Goal: Check status: Check status

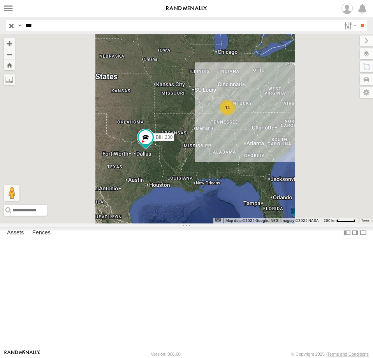
click at [13, 28] on input "button" at bounding box center [11, 25] width 10 height 11
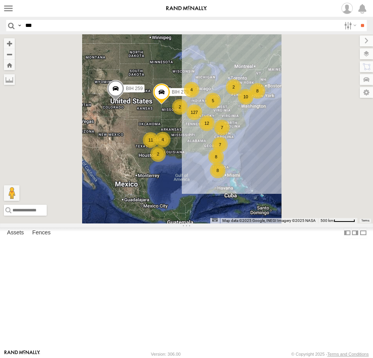
click at [0, 0] on span at bounding box center [0, 0] width 0 height 0
